Goal: Information Seeking & Learning: Learn about a topic

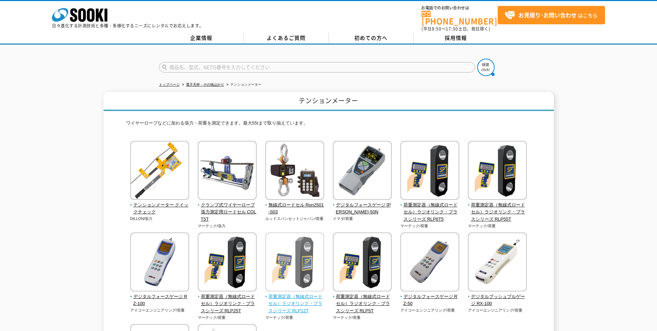
click at [303, 273] on img at bounding box center [294, 262] width 59 height 61
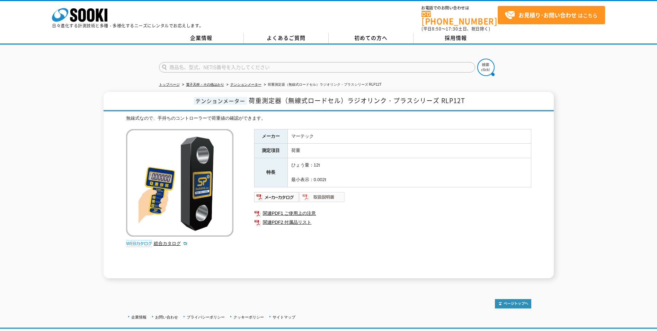
click at [319, 194] on img at bounding box center [322, 196] width 45 height 11
click at [292, 209] on link "関連PDF1 ご使用上の注意" at bounding box center [392, 213] width 277 height 9
click at [293, 218] on link "関連PDF2 付属品リスト" at bounding box center [392, 222] width 277 height 9
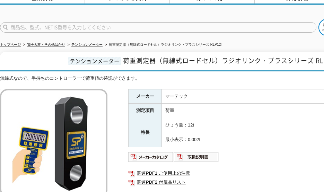
scroll to position [104, 0]
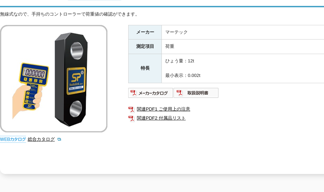
click at [89, 156] on div "無線式なので、手持ちのコントローラーで荷重値の確認ができます。 総合カタログ メーカー マーテック 測定項目 荷重 特長 ひょう量：12t 最小表示：0.00…" at bounding box center [202, 92] width 405 height 163
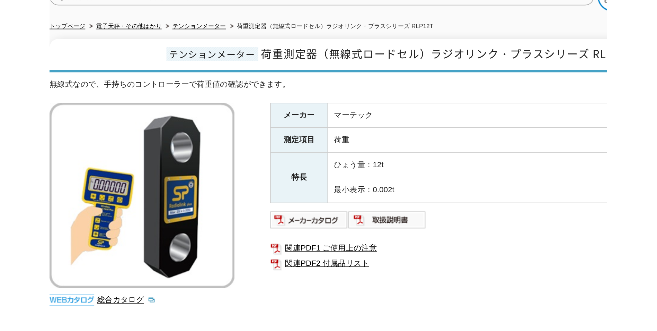
scroll to position [0, 0]
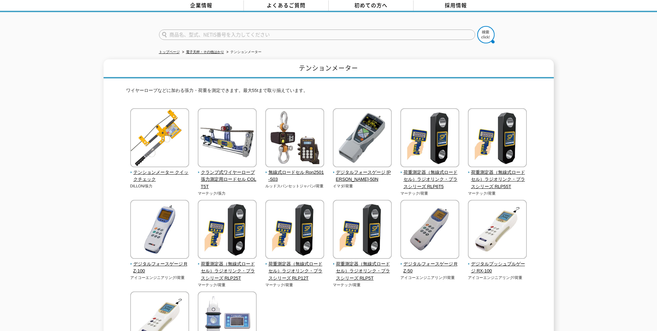
scroll to position [69, 0]
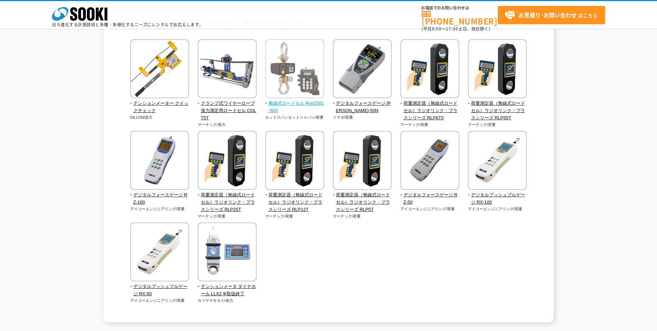
click at [298, 62] on img at bounding box center [294, 69] width 59 height 61
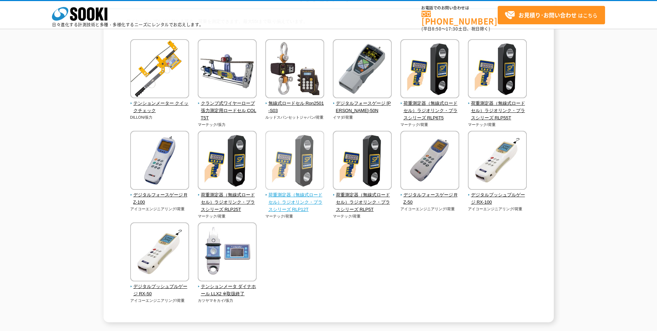
click at [303, 166] on img at bounding box center [294, 161] width 59 height 61
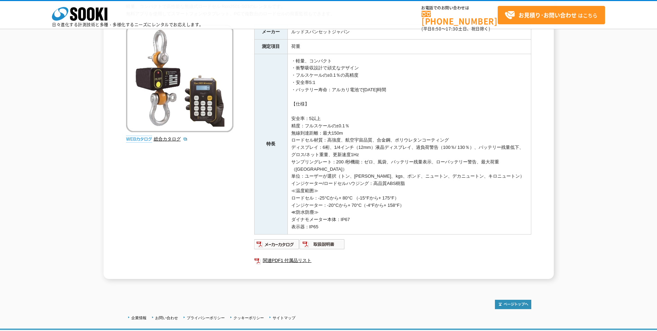
scroll to position [126, 0]
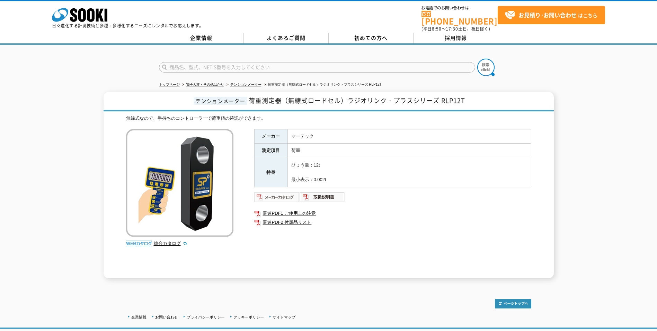
click at [280, 193] on img at bounding box center [276, 196] width 45 height 11
click at [298, 218] on link "関連PDF2 付属品リスト" at bounding box center [392, 222] width 277 height 9
